Goal: Task Accomplishment & Management: Complete application form

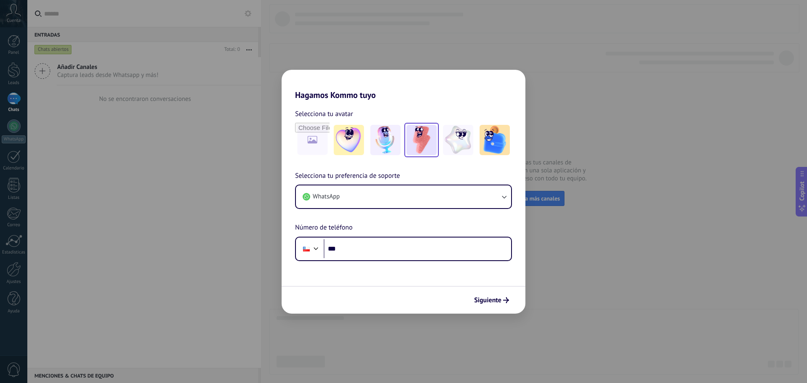
click at [414, 146] on img at bounding box center [421, 140] width 30 height 30
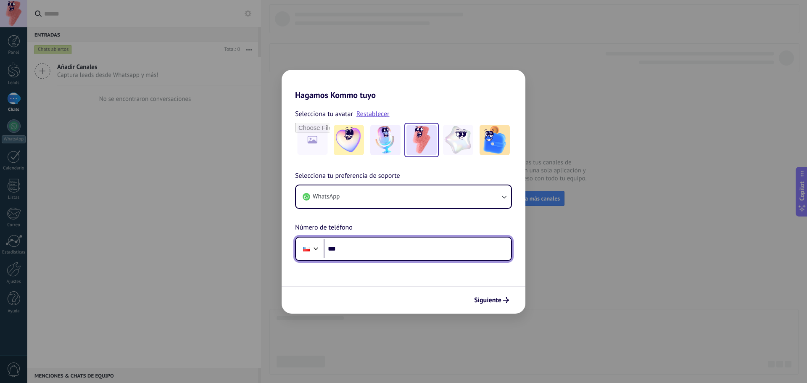
click at [316, 248] on div at bounding box center [316, 248] width 10 height 10
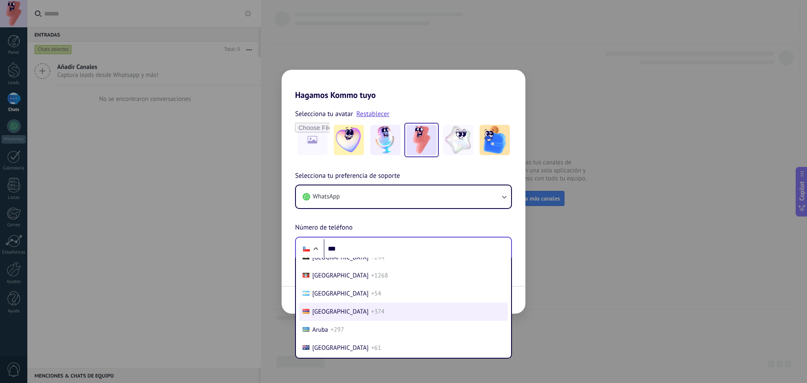
scroll to position [84, 0]
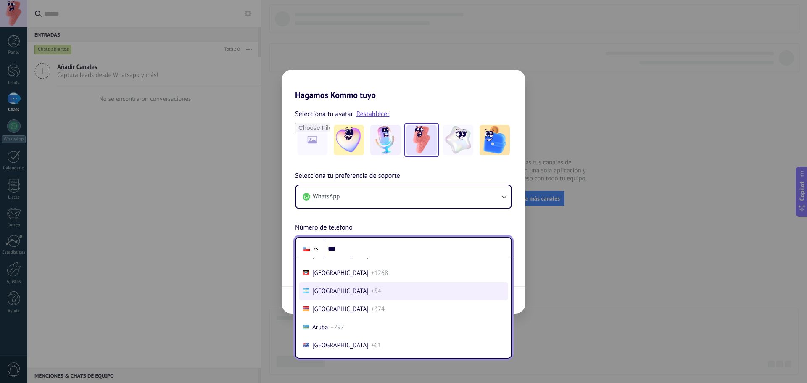
click at [325, 292] on span "[GEOGRAPHIC_DATA]" at bounding box center [340, 291] width 56 height 8
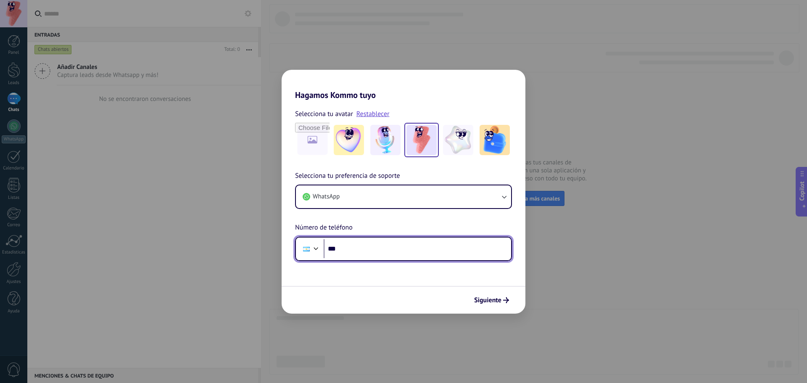
click at [382, 250] on input "***" at bounding box center [417, 248] width 187 height 19
click at [365, 290] on div "Siguiente" at bounding box center [404, 300] width 244 height 28
click at [371, 250] on input "***" at bounding box center [417, 248] width 187 height 19
type input "**********"
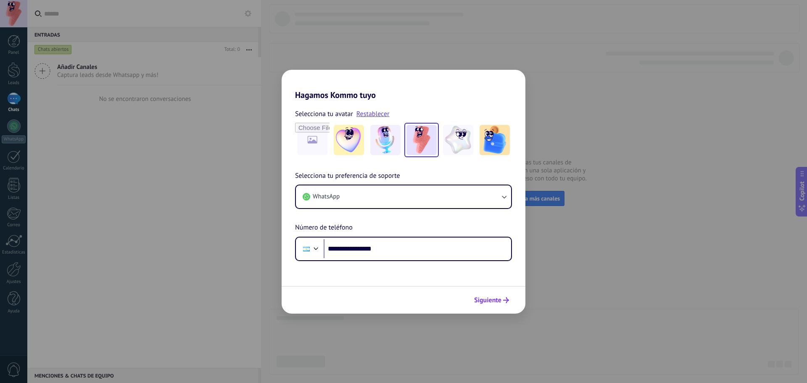
click at [488, 302] on span "Siguiente" at bounding box center [487, 300] width 27 height 6
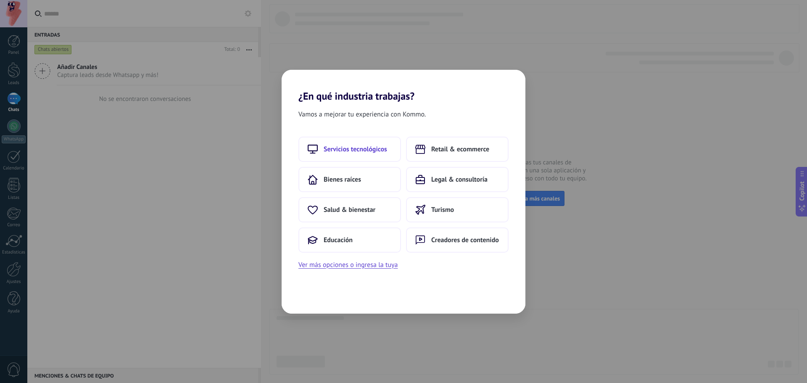
click at [334, 155] on button "Servicios tecnológicos" at bounding box center [349, 149] width 103 height 25
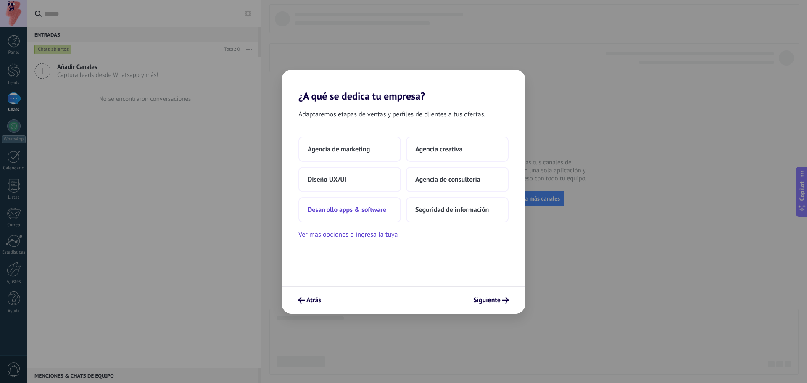
click at [393, 213] on button "Desarrollo apps & software" at bounding box center [349, 209] width 103 height 25
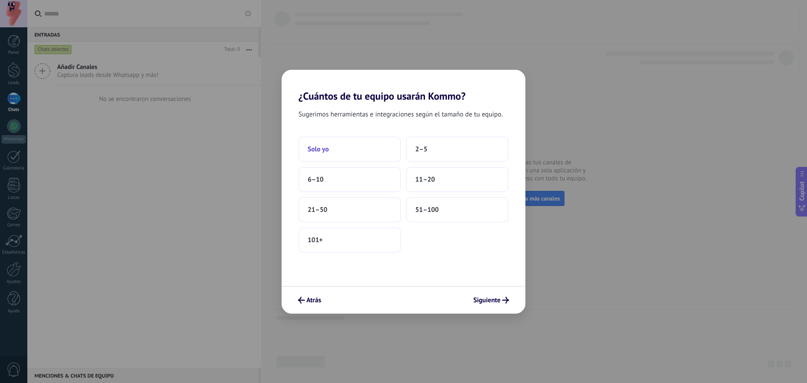
click at [348, 151] on button "Solo yo" at bounding box center [349, 149] width 103 height 25
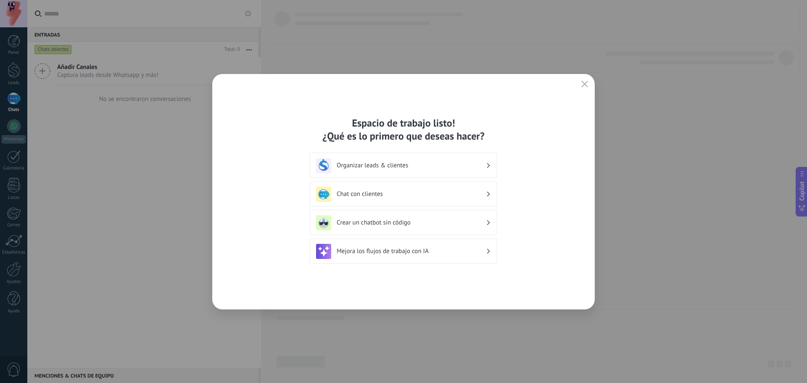
click at [409, 200] on div "Chat con clientes" at bounding box center [403, 194] width 175 height 15
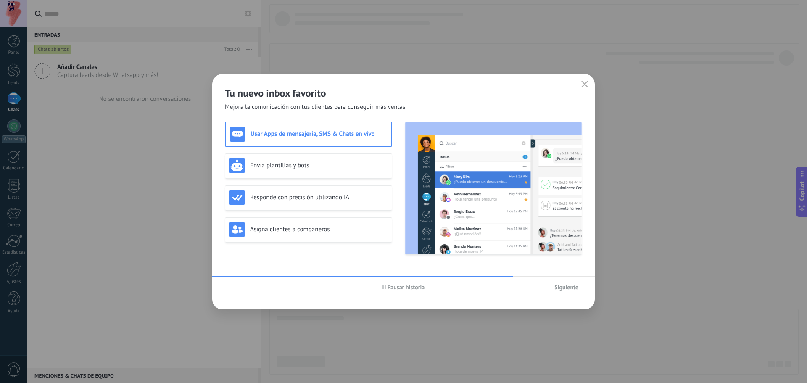
click at [565, 288] on span "Siguiente" at bounding box center [566, 287] width 24 height 6
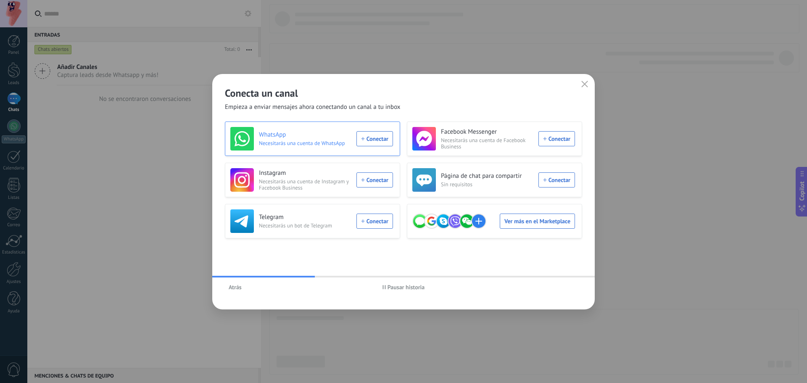
click at [380, 137] on div "WhatsApp Necesitarás una cuenta de WhatsApp Conectar" at bounding box center [311, 139] width 163 height 24
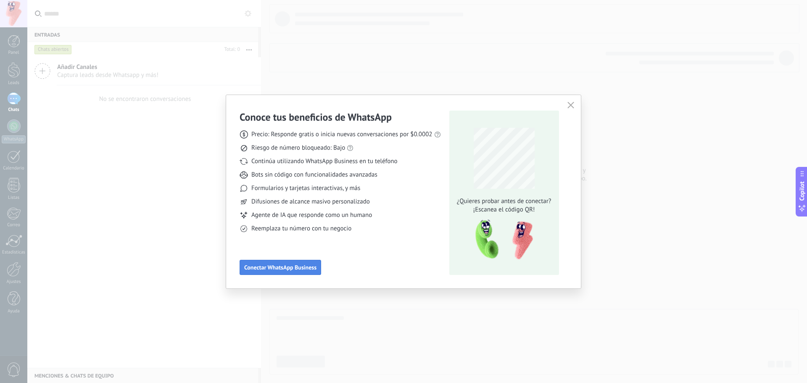
click at [292, 270] on span "Conectar WhatsApp Business" at bounding box center [280, 267] width 72 height 6
